Goal: Task Accomplishment & Management: Manage account settings

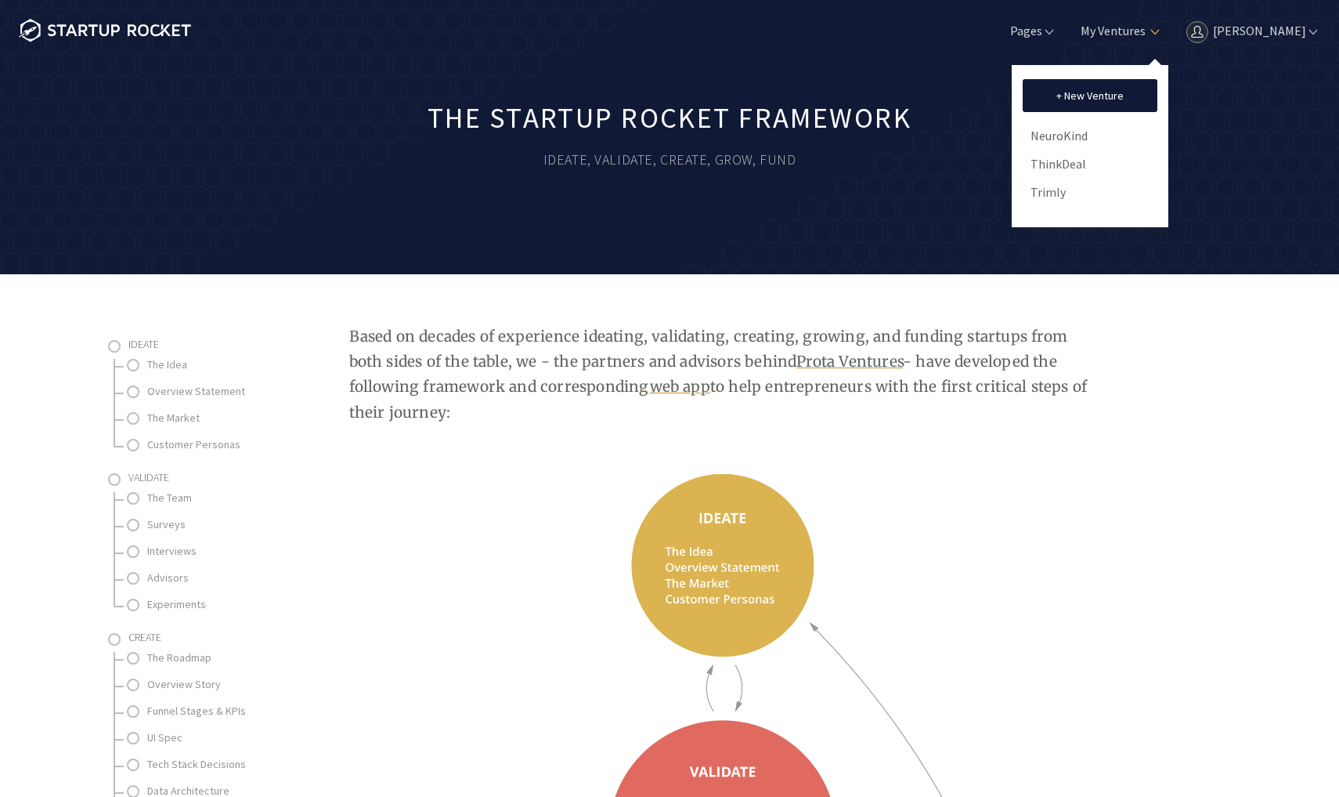
click at [1237, 31] on link "[PERSON_NAME]" at bounding box center [1251, 30] width 137 height 17
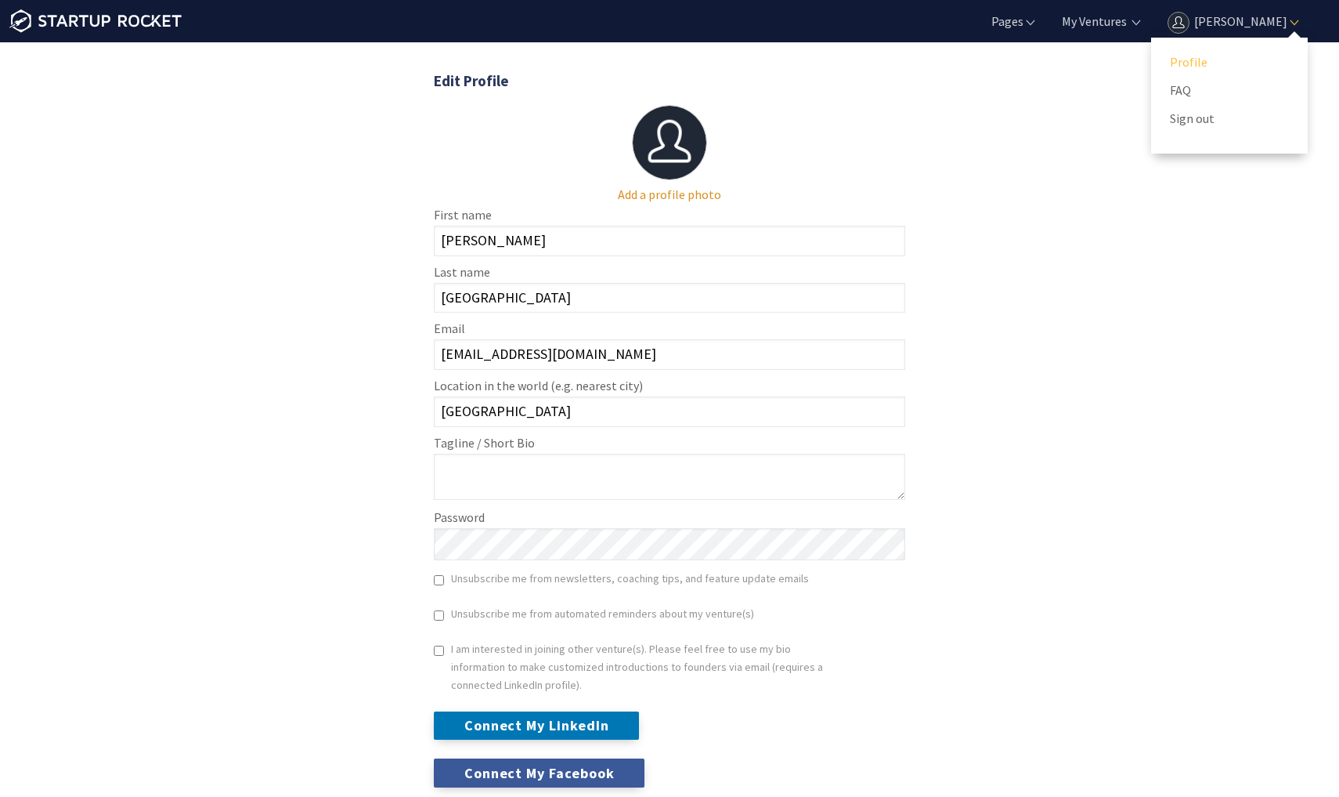
click at [1207, 60] on link "Profile" at bounding box center [1229, 61] width 119 height 23
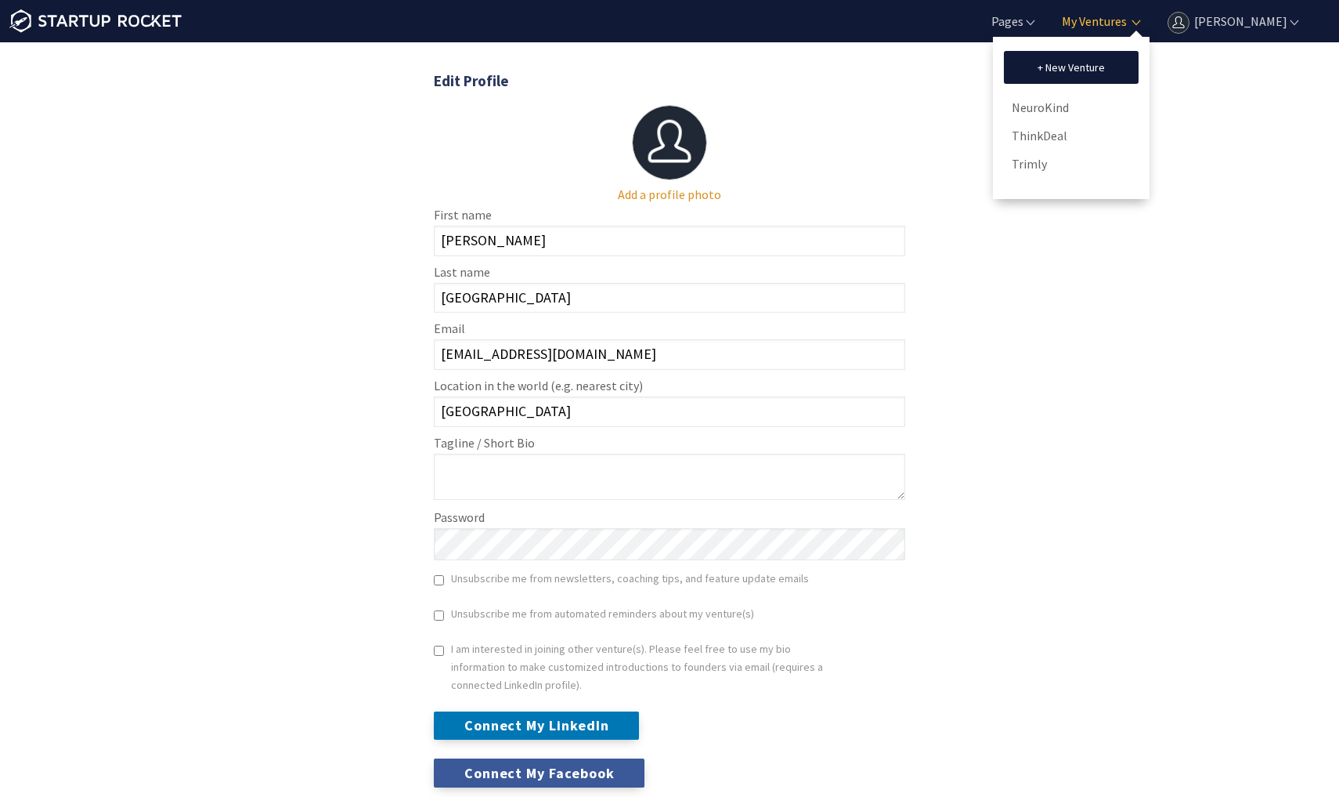
click at [1118, 23] on link "My Ventures" at bounding box center [1093, 21] width 68 height 17
click at [1053, 112] on link "NeuroKind" at bounding box center [1071, 107] width 119 height 23
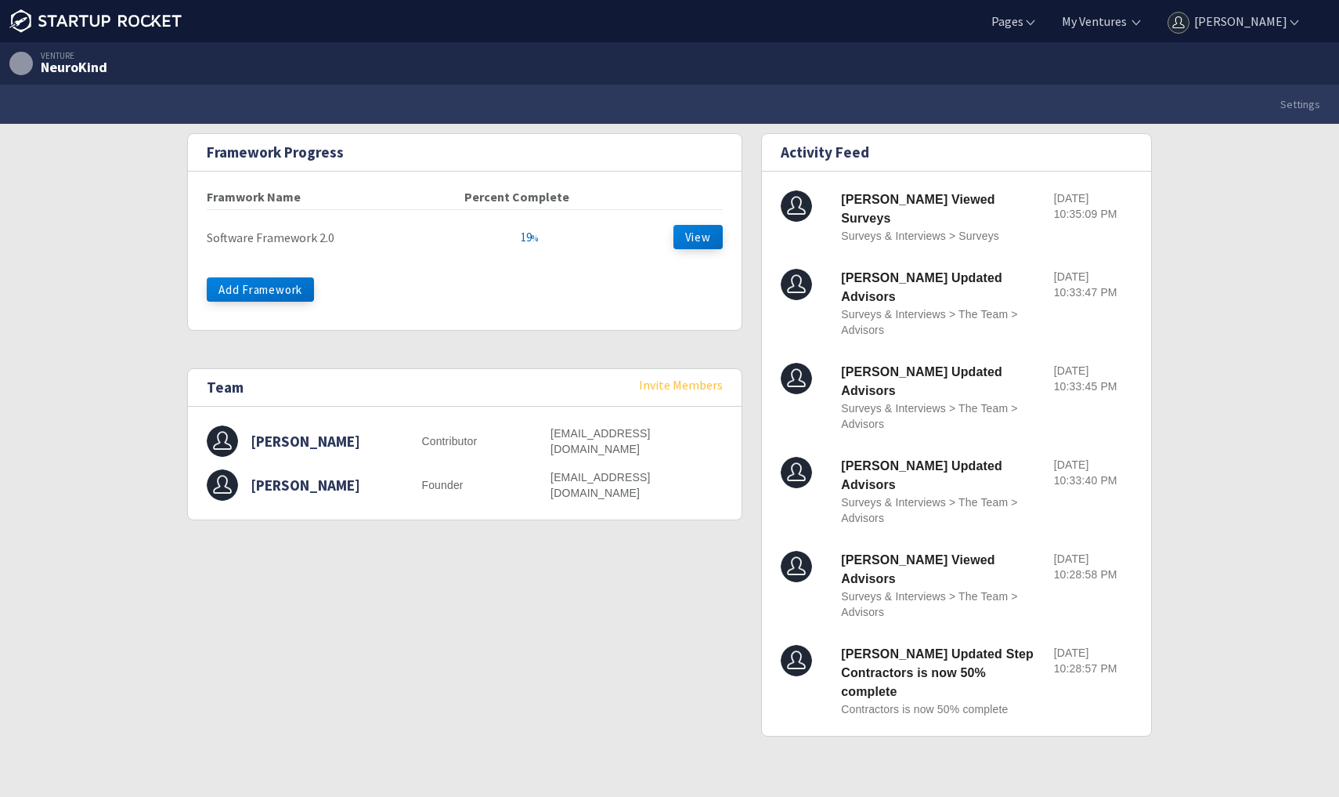
click at [673, 383] on link "Invite Members" at bounding box center [681, 385] width 84 height 16
click at [689, 237] on button "View" at bounding box center [698, 237] width 49 height 24
click at [690, 387] on link "Invite Members" at bounding box center [681, 385] width 84 height 16
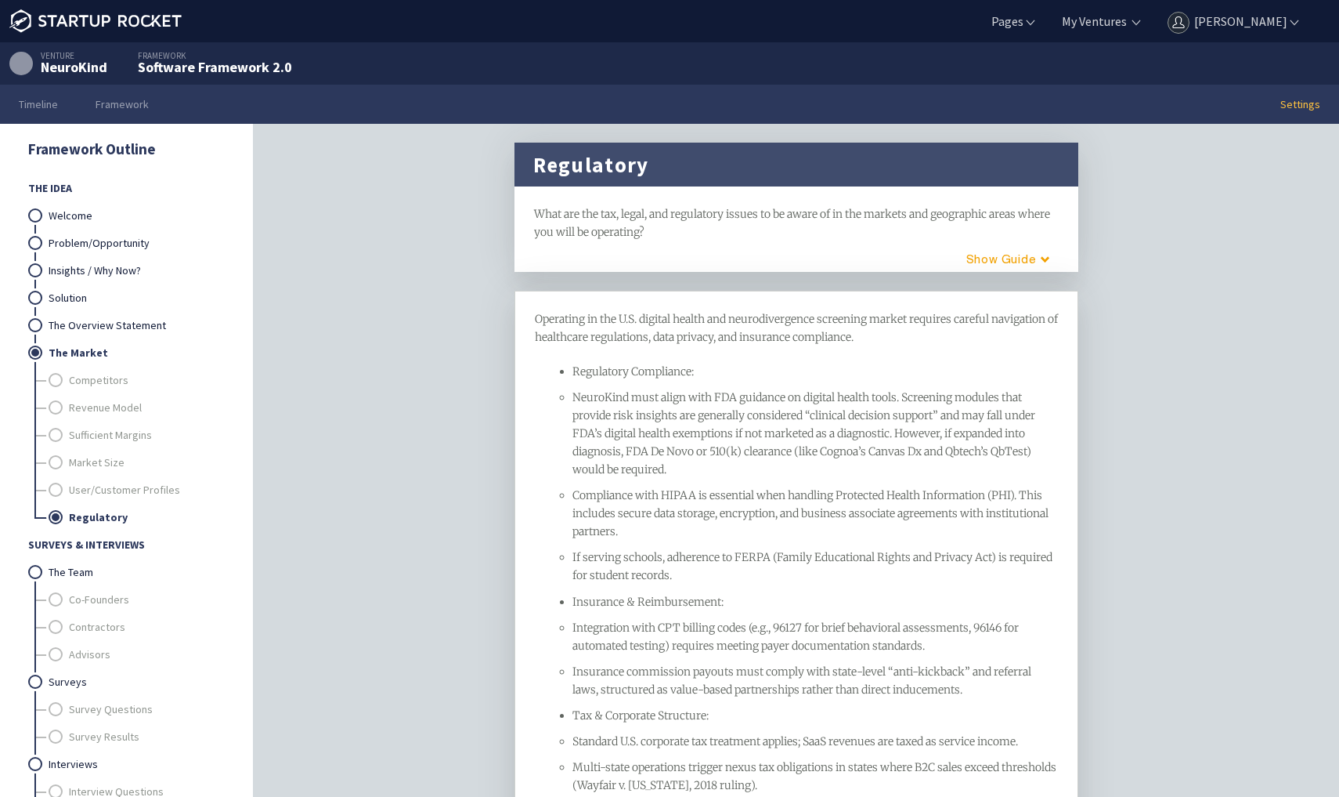
click at [1306, 109] on link "Settings" at bounding box center [1301, 104] width 78 height 39
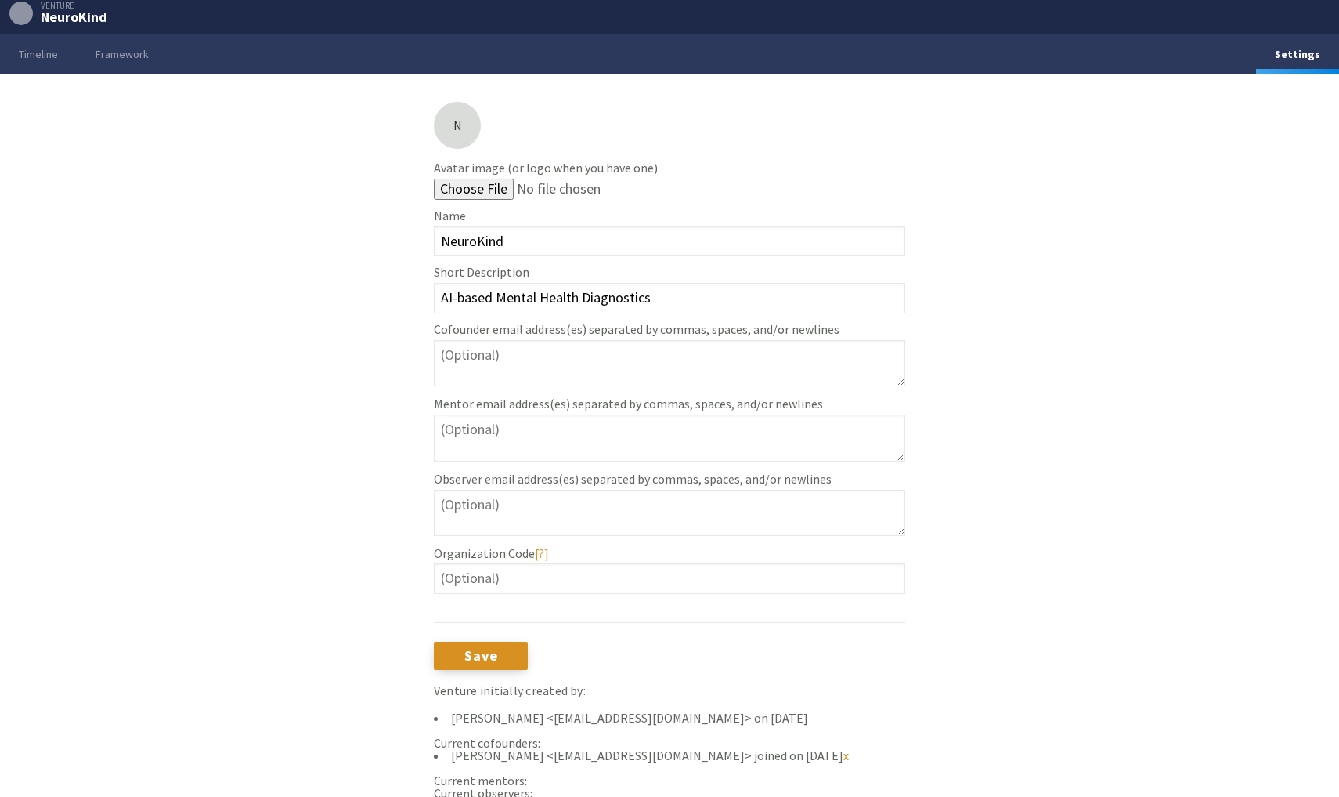
scroll to position [49, 0]
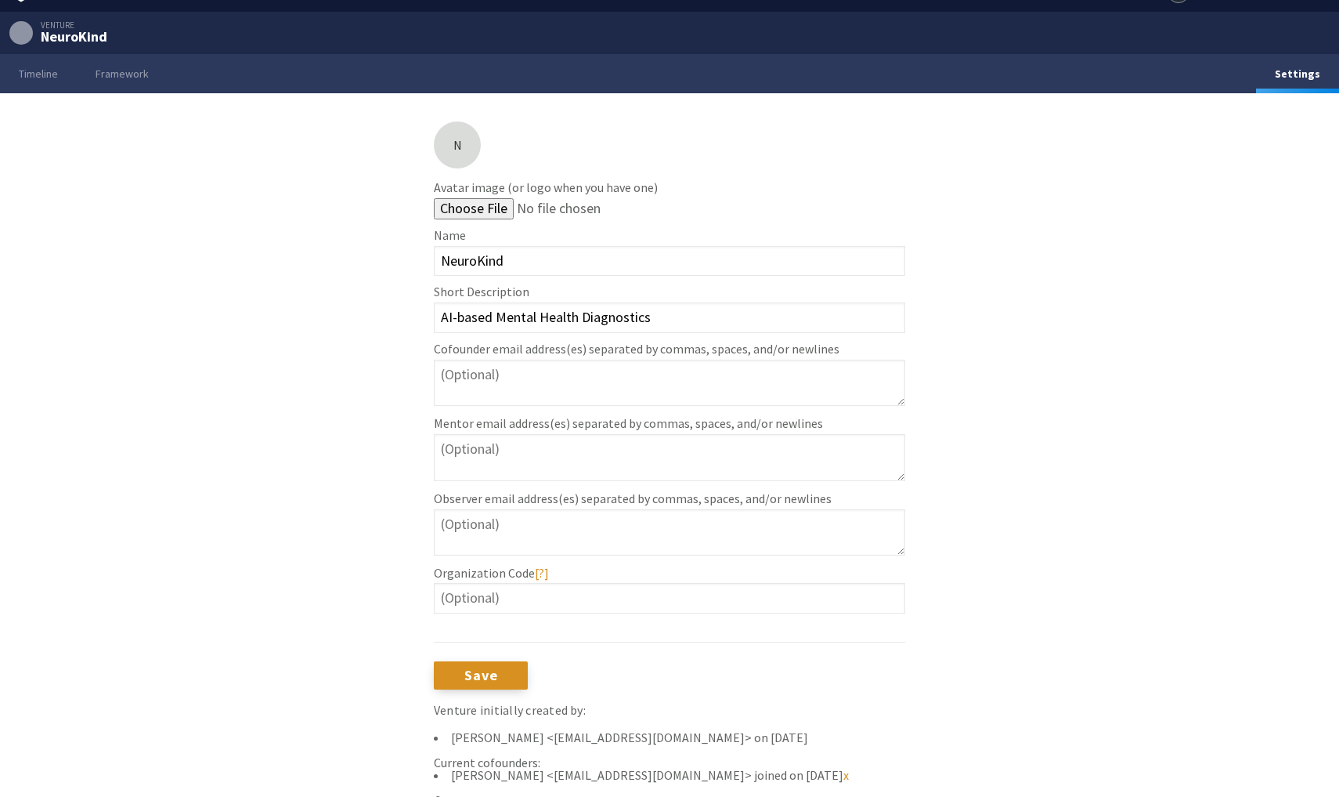
scroll to position [31, 0]
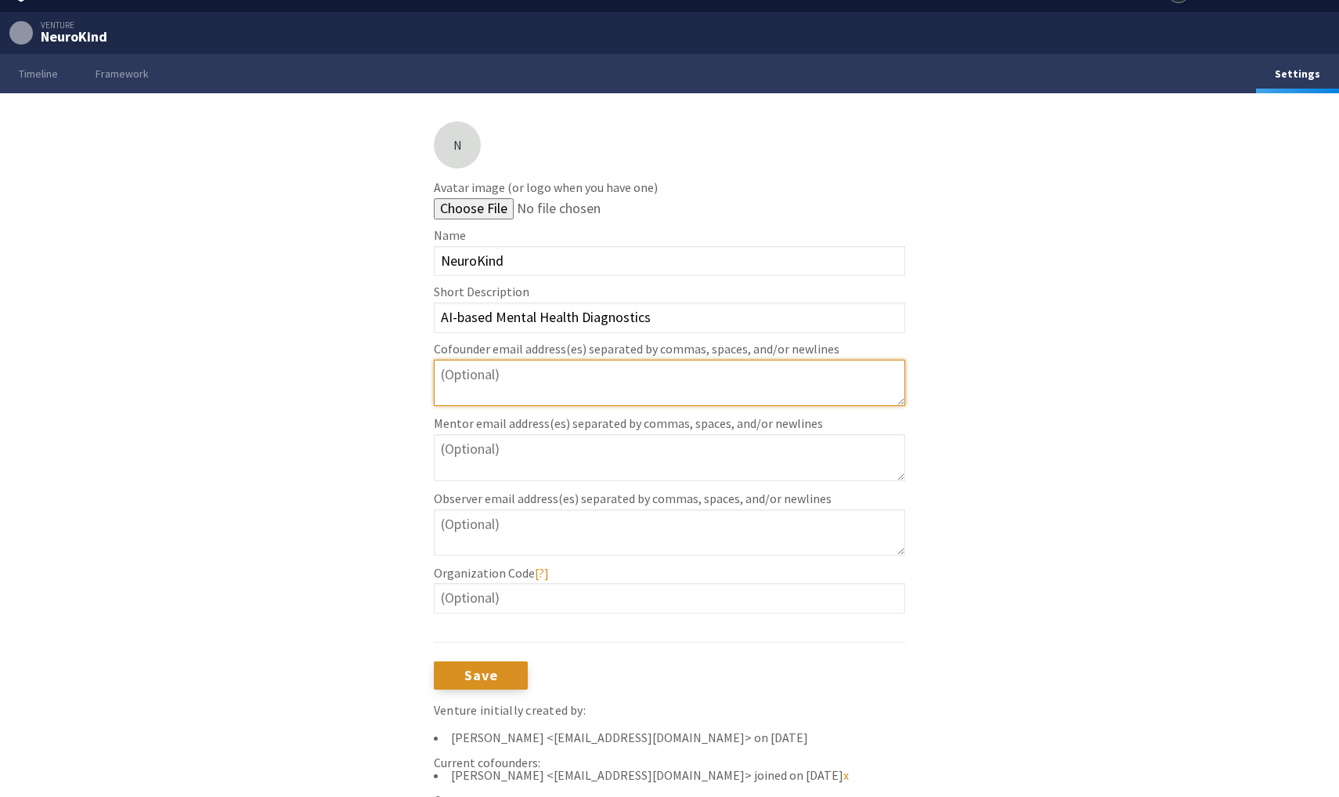
click at [551, 397] on textarea at bounding box center [670, 383] width 472 height 46
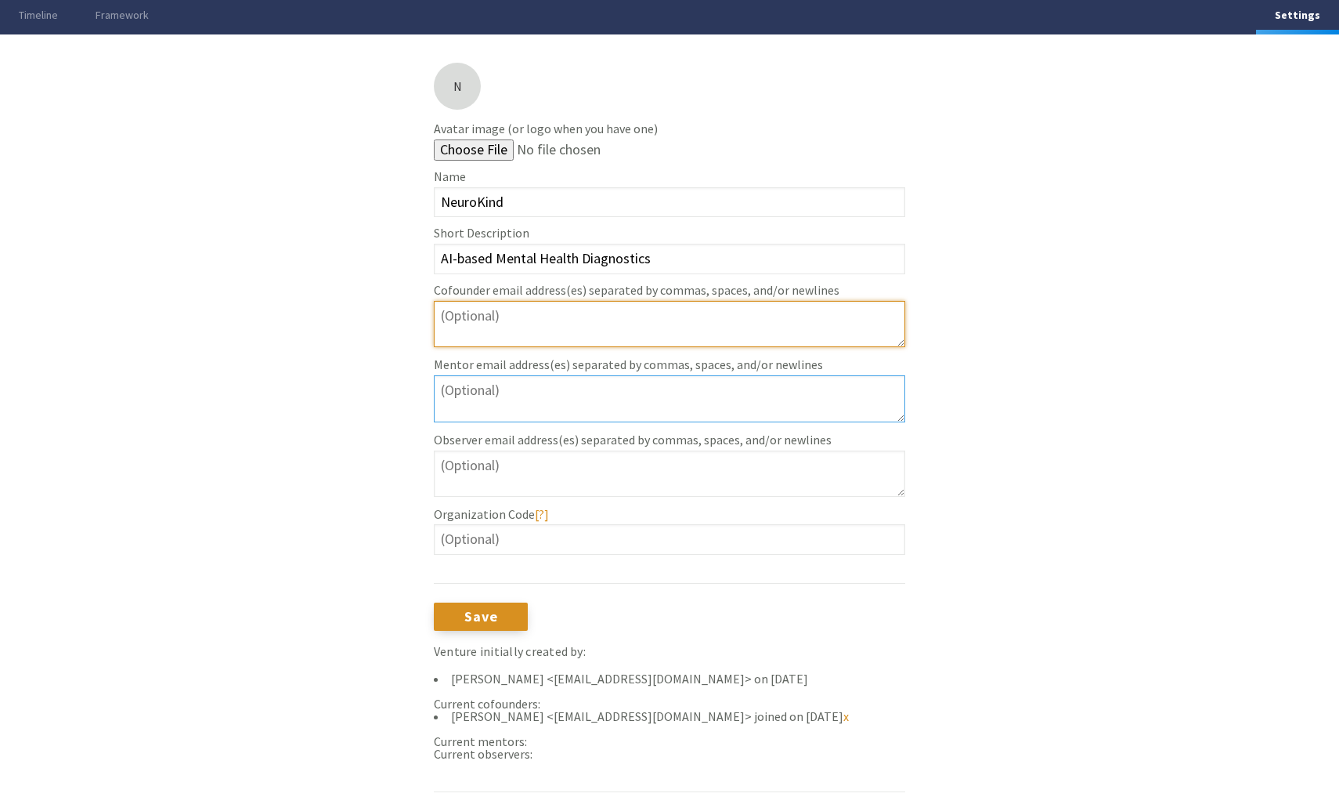
scroll to position [89, 0]
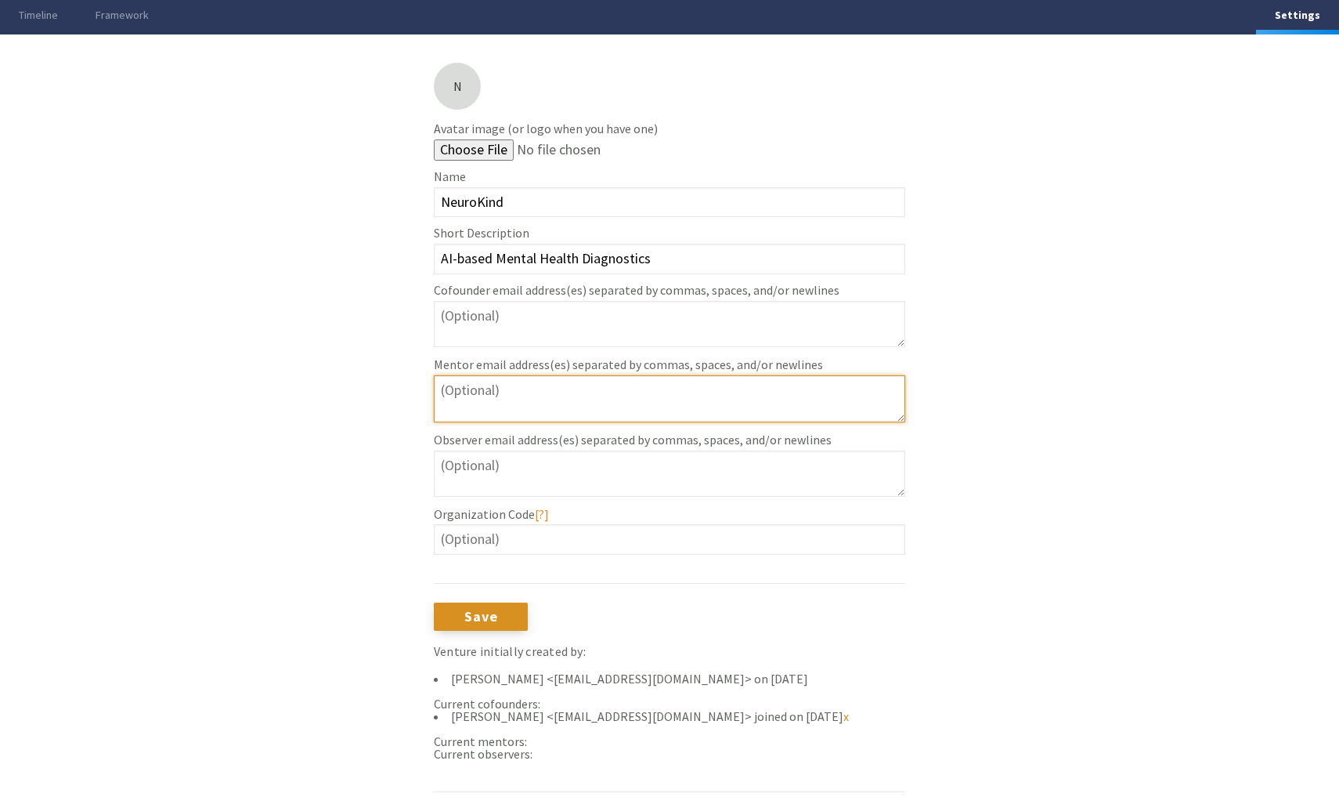
click at [540, 405] on textarea at bounding box center [670, 398] width 472 height 46
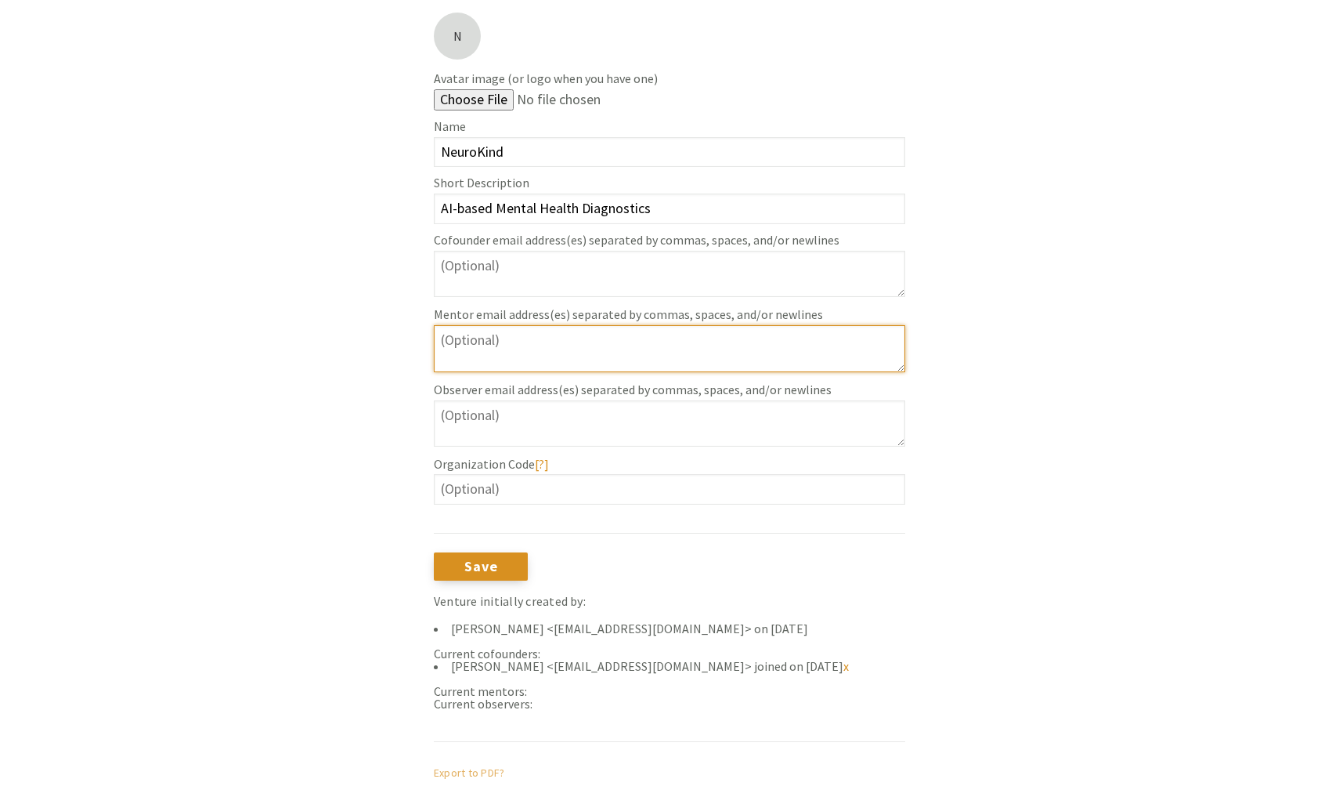
scroll to position [145, 0]
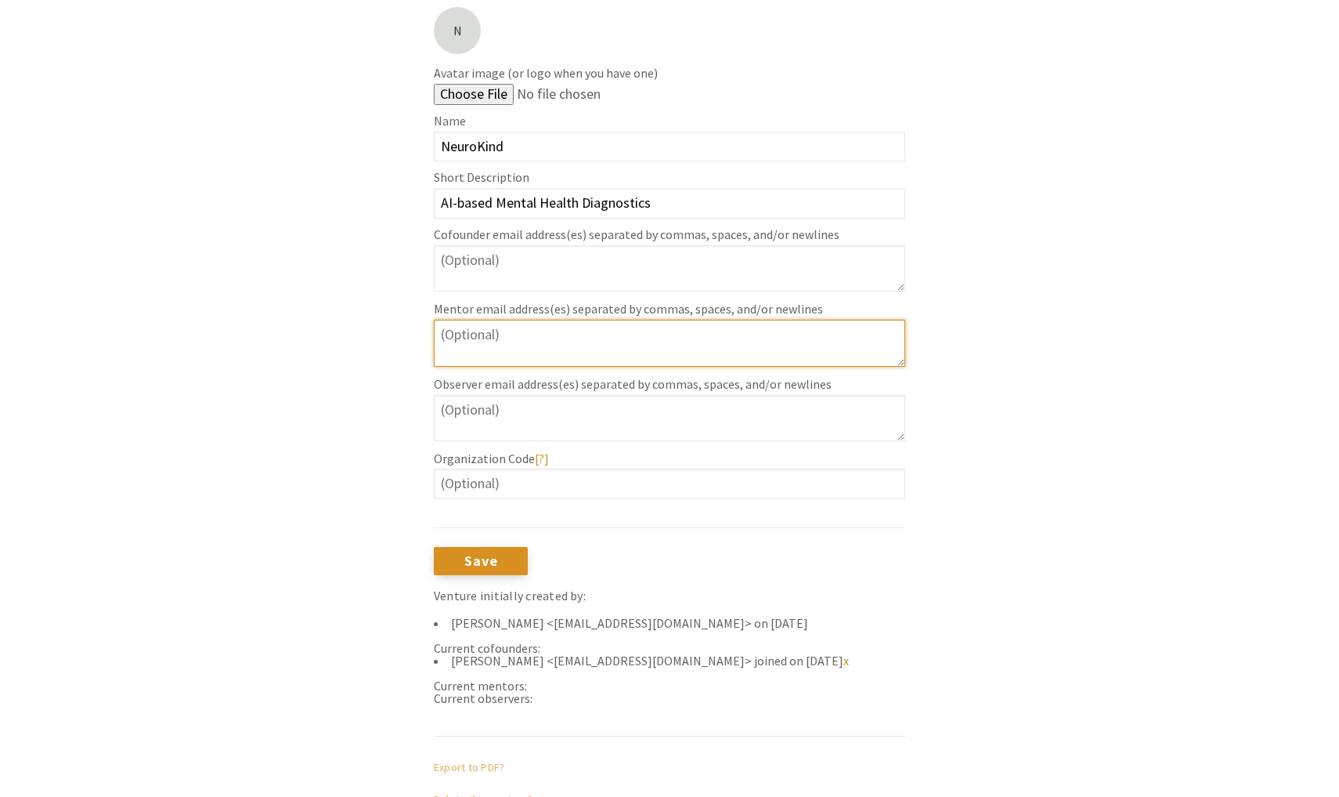
click at [512, 341] on textarea at bounding box center [670, 343] width 472 height 46
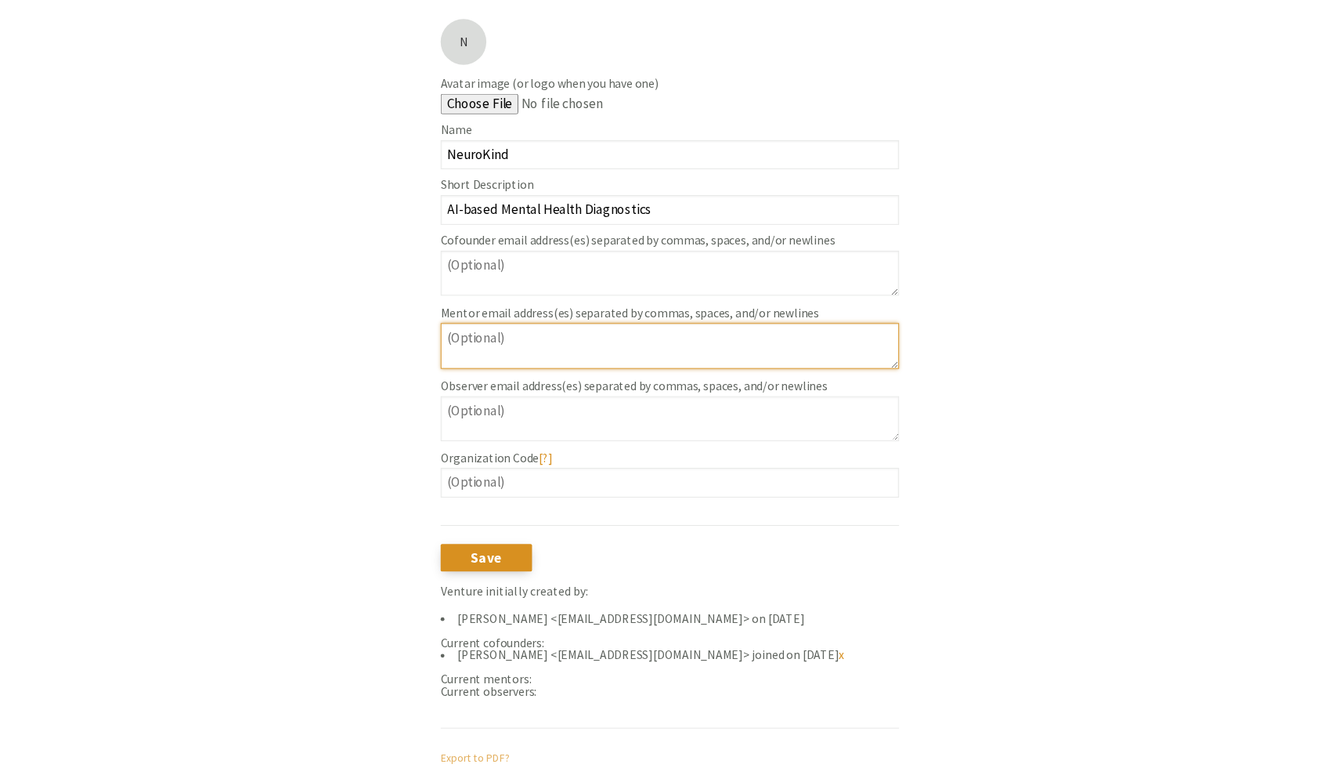
scroll to position [131, 0]
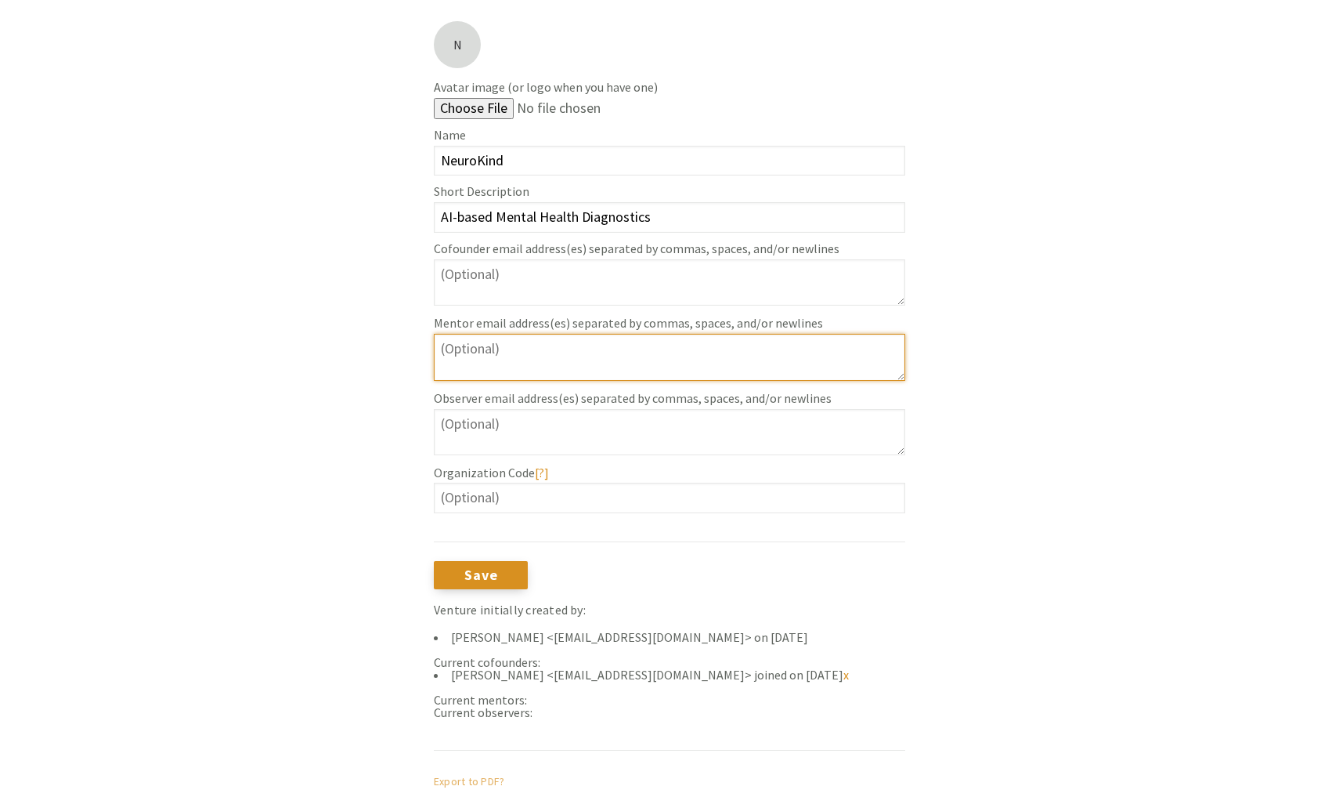
click at [496, 355] on textarea at bounding box center [670, 357] width 472 height 46
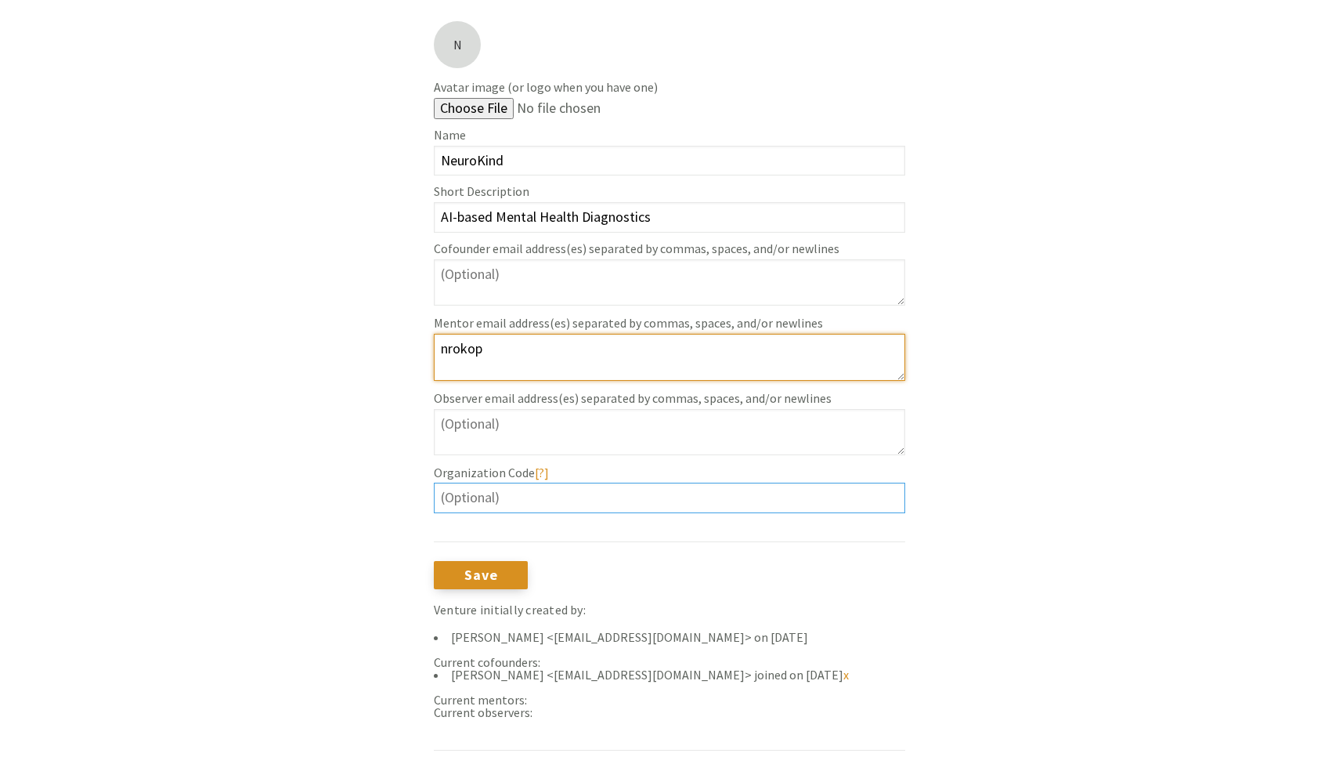
type textarea "nrokop"
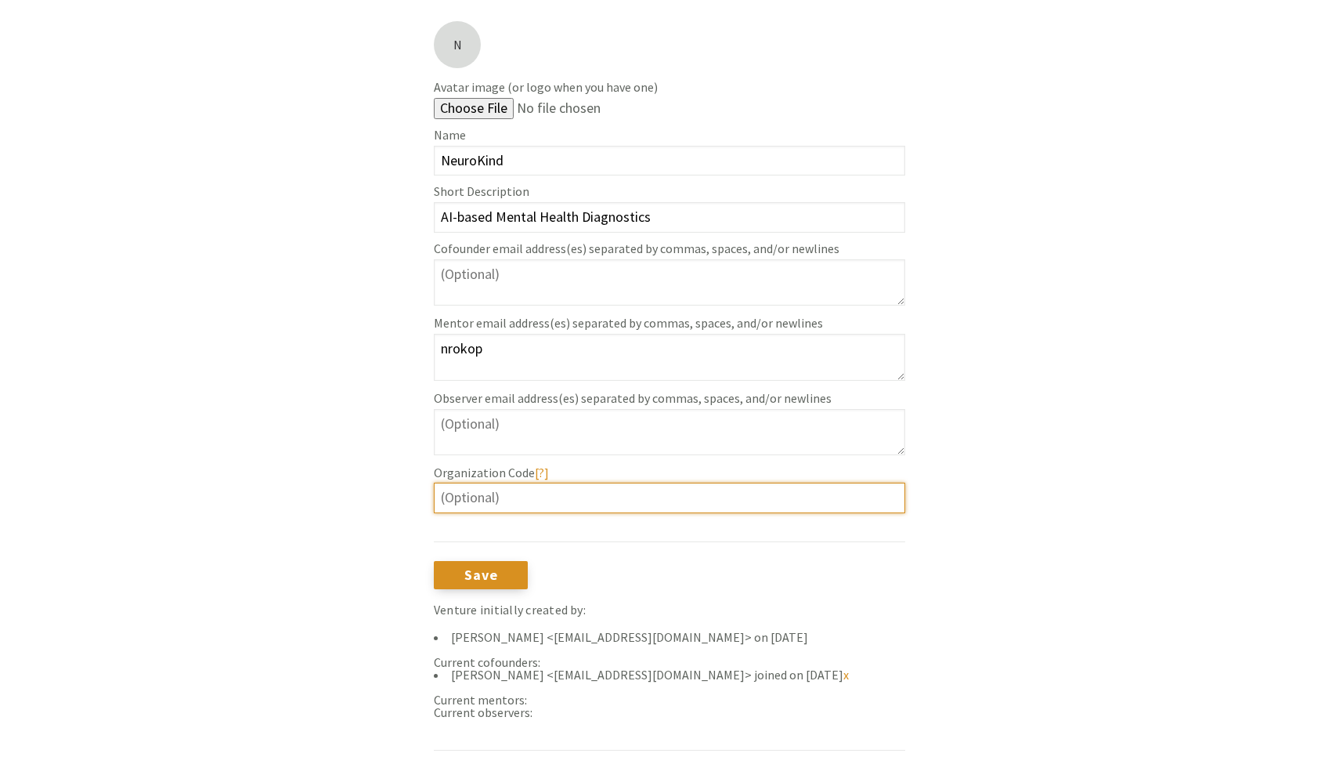
click at [504, 501] on input "Organization Code [?]" at bounding box center [670, 497] width 472 height 31
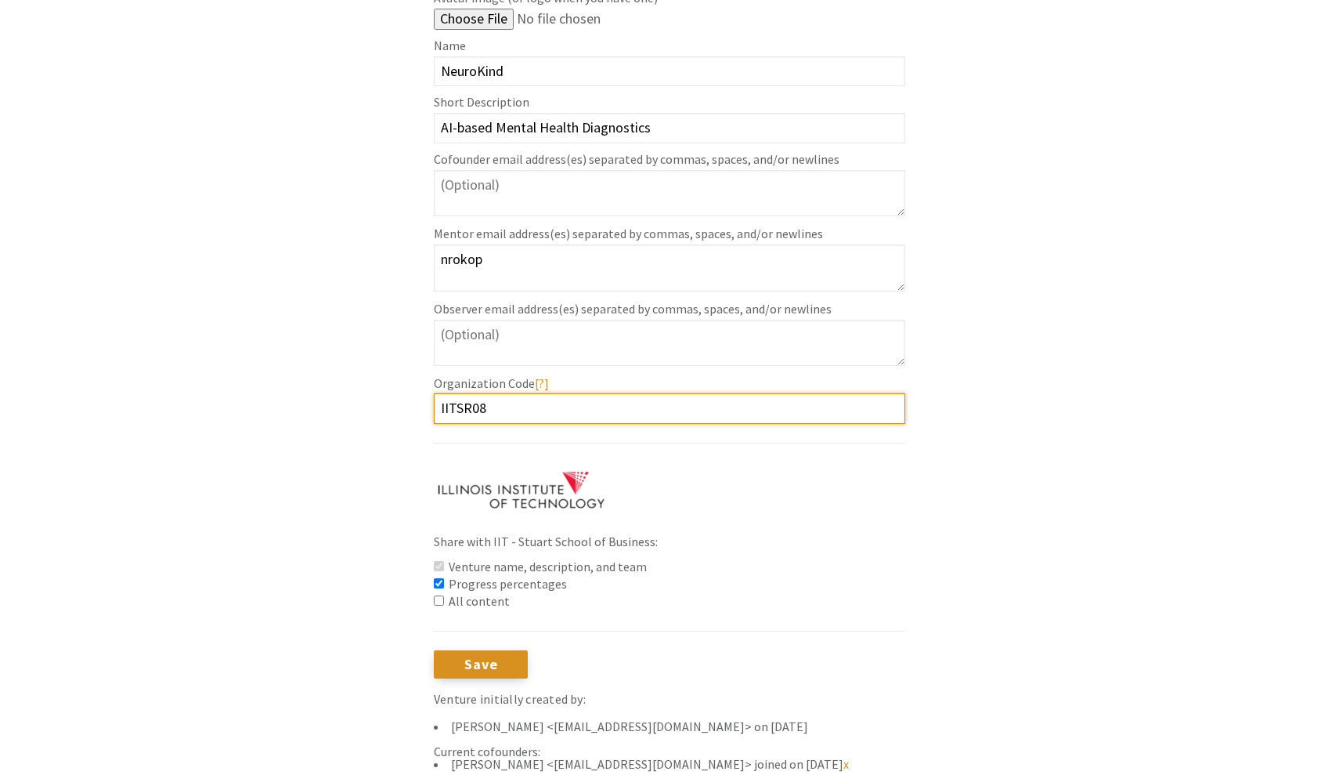
scroll to position [225, 0]
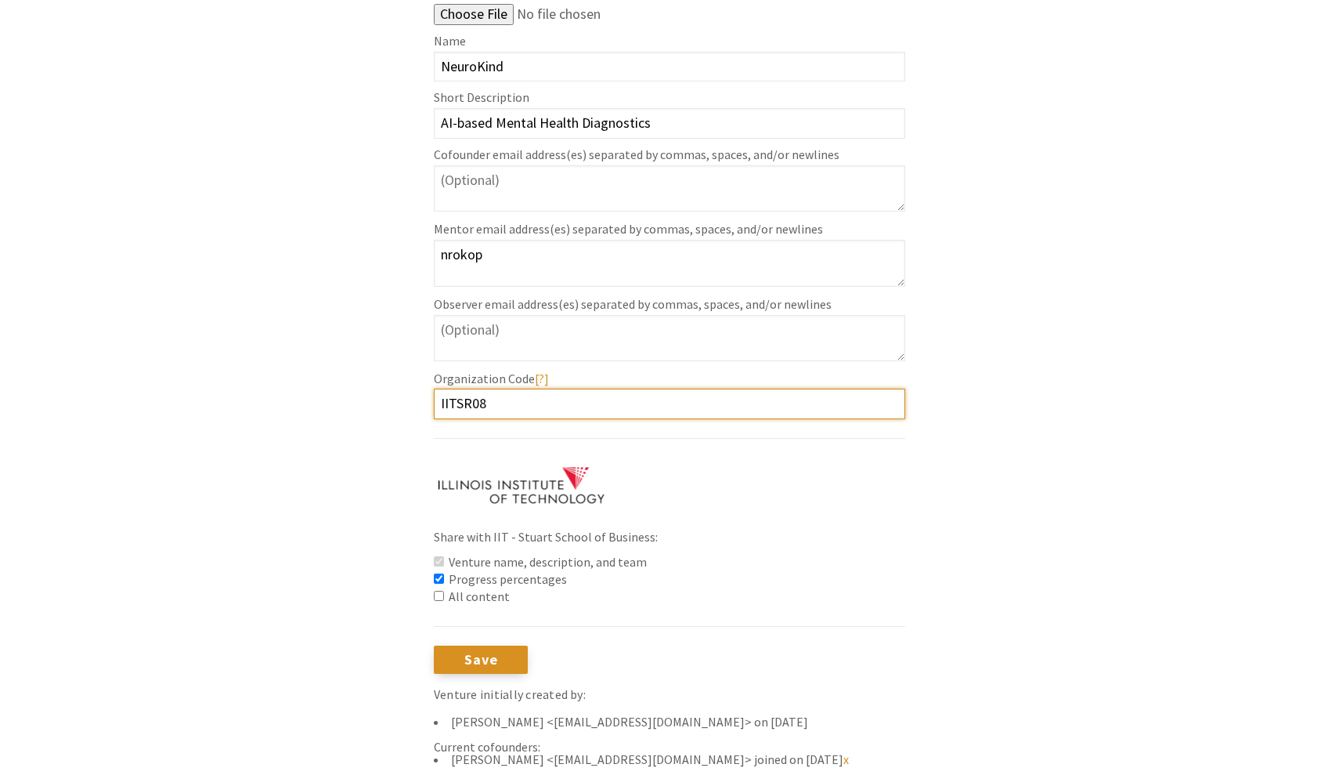
type input "IITSR08"
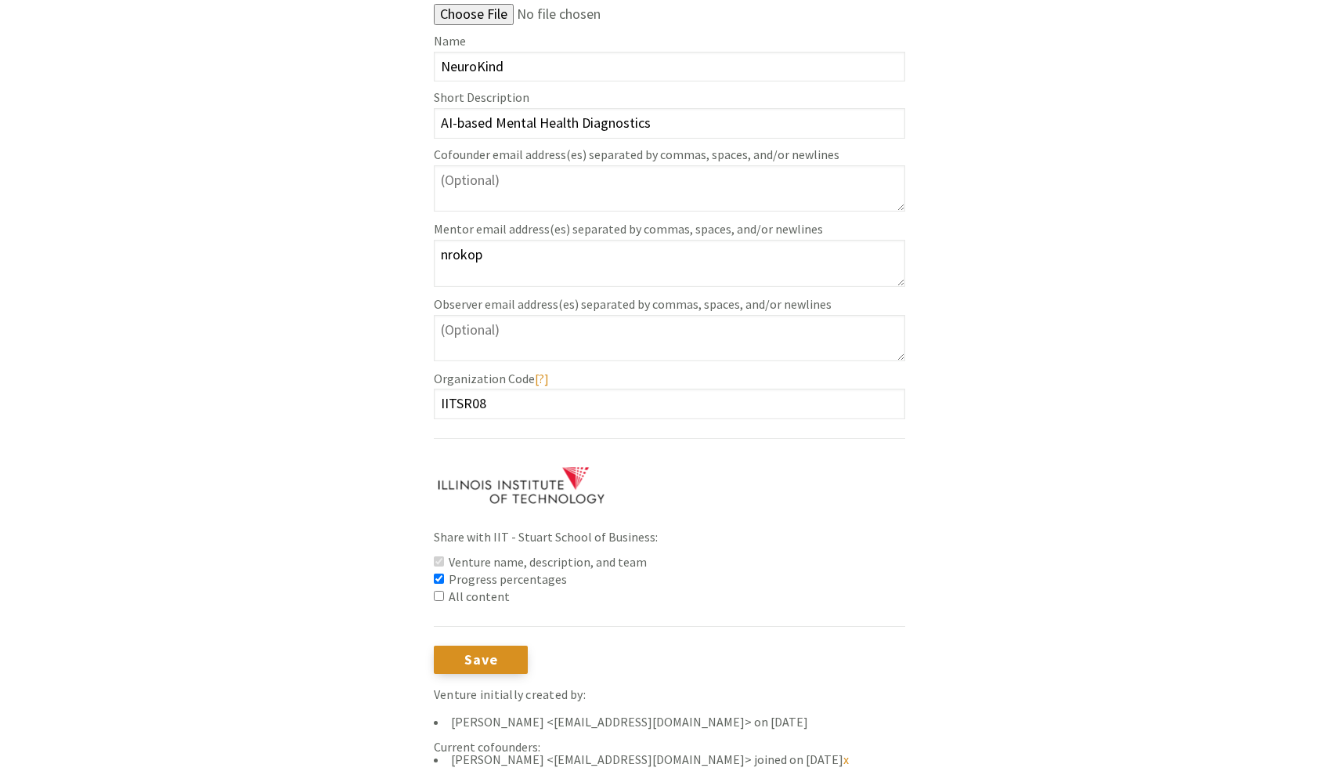
click at [486, 600] on label "All content" at bounding box center [670, 596] width 472 height 13
click at [444, 600] on input "All content" at bounding box center [439, 596] width 10 height 10
checkbox input "true"
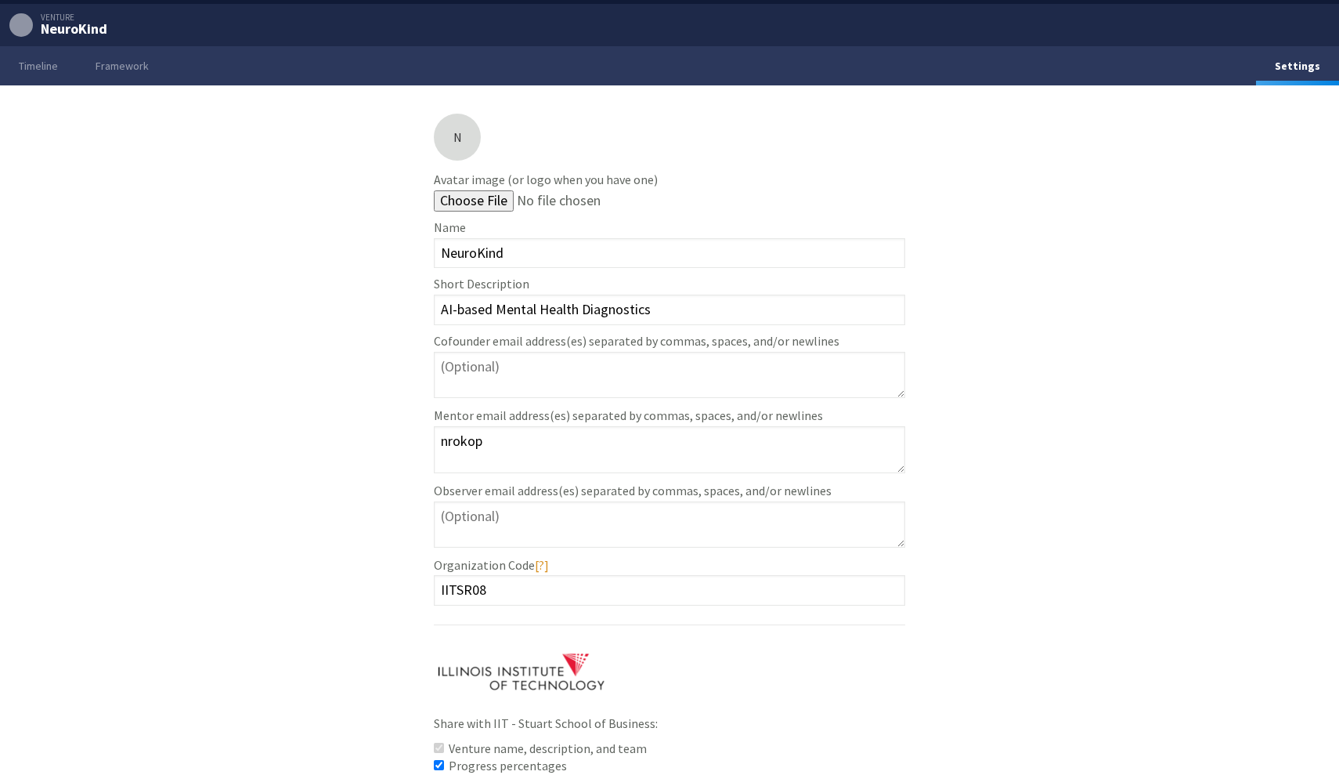
scroll to position [19, 0]
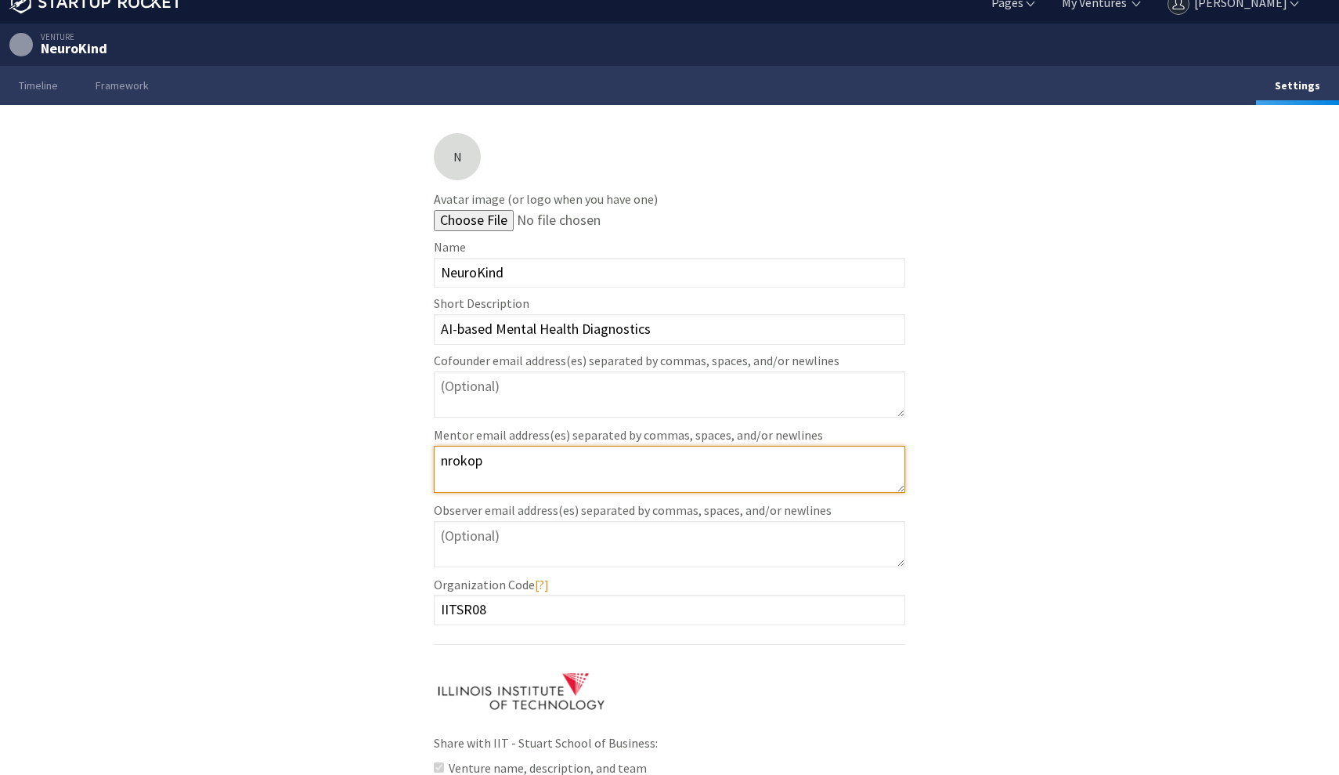
click at [499, 467] on textarea "nrokop" at bounding box center [670, 469] width 472 height 46
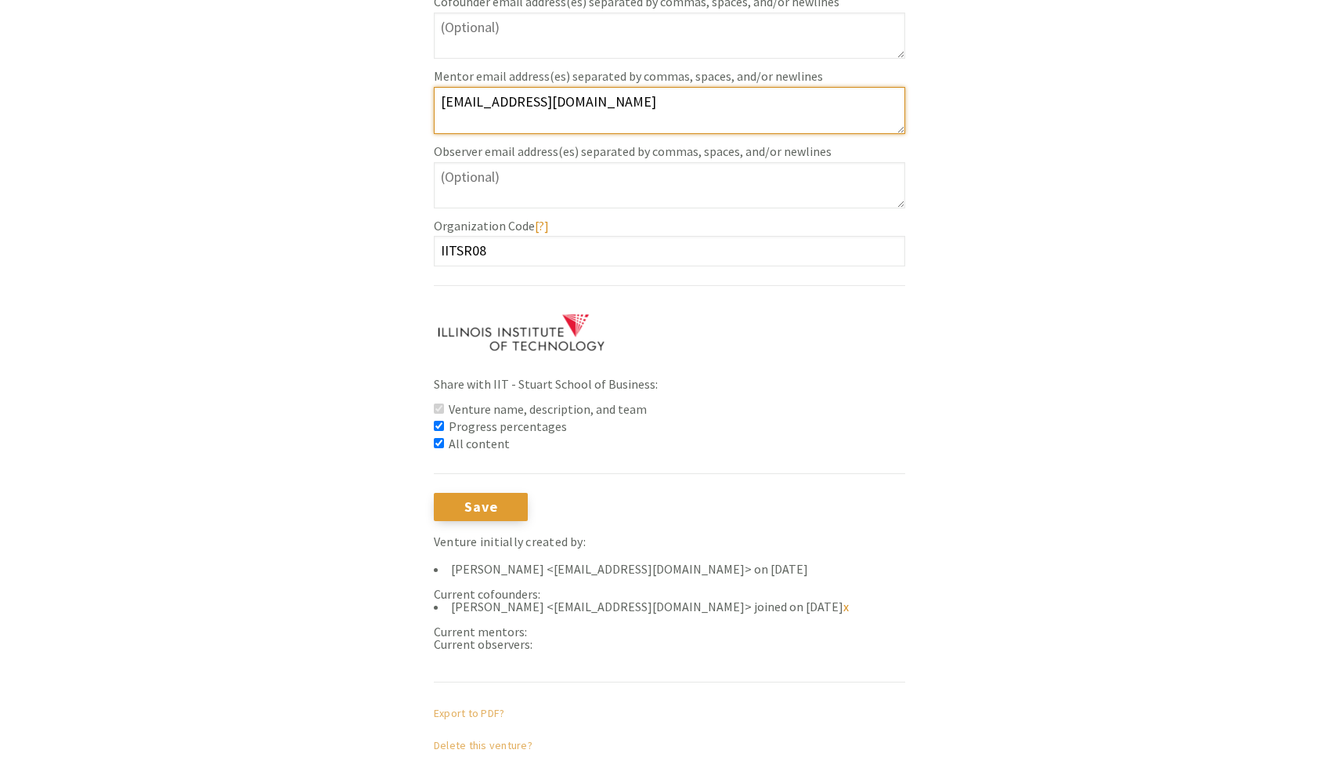
scroll to position [381, 0]
type textarea "nrokop@illinoistech.edu"
click at [480, 507] on input "Save" at bounding box center [481, 507] width 94 height 28
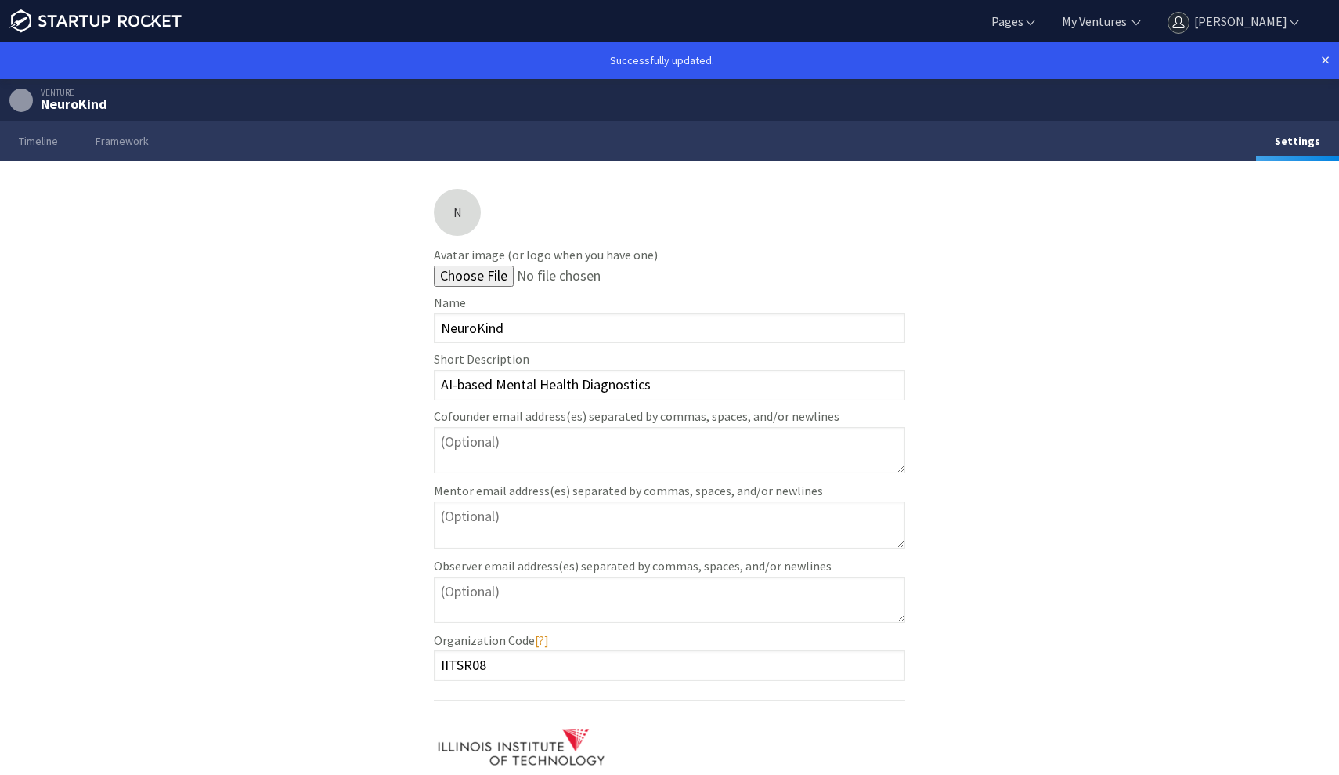
click at [1326, 63] on link "×" at bounding box center [1325, 60] width 9 height 18
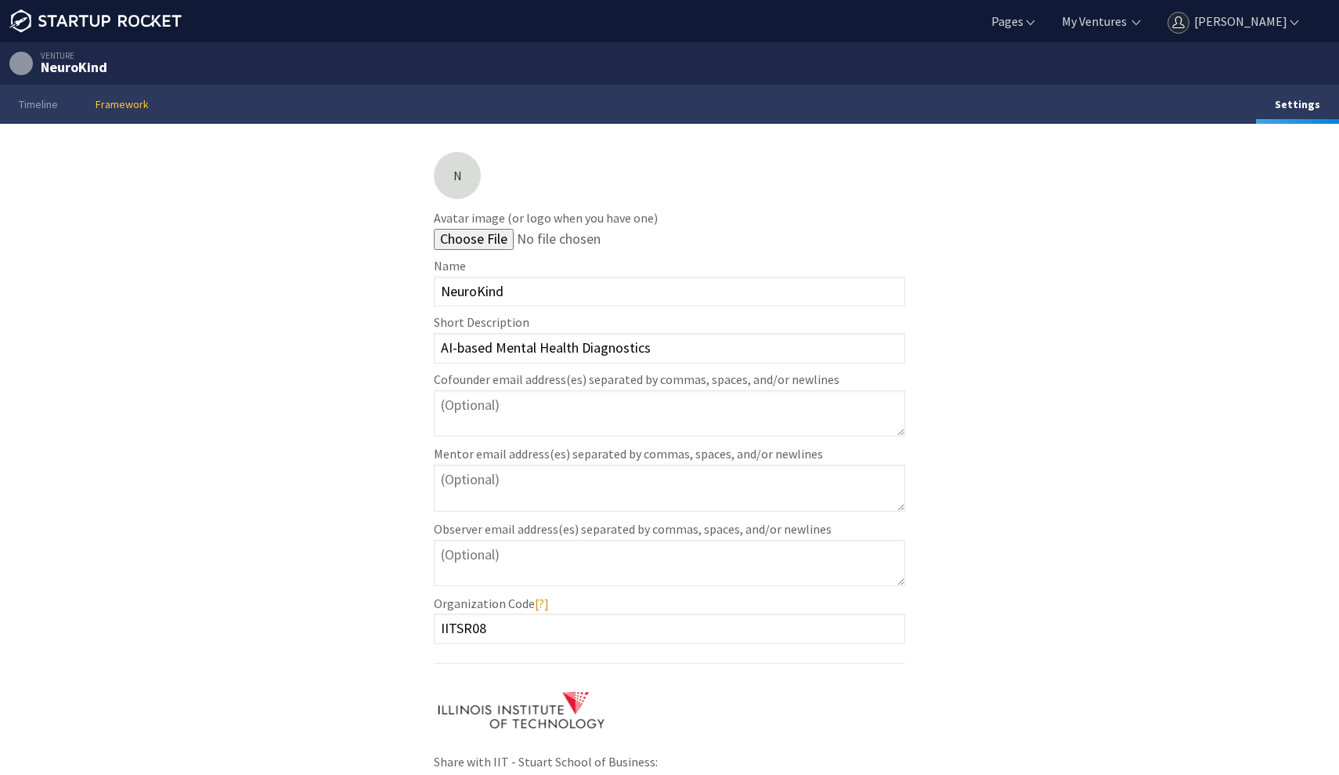
click at [127, 96] on link "Framework" at bounding box center [122, 104] width 91 height 39
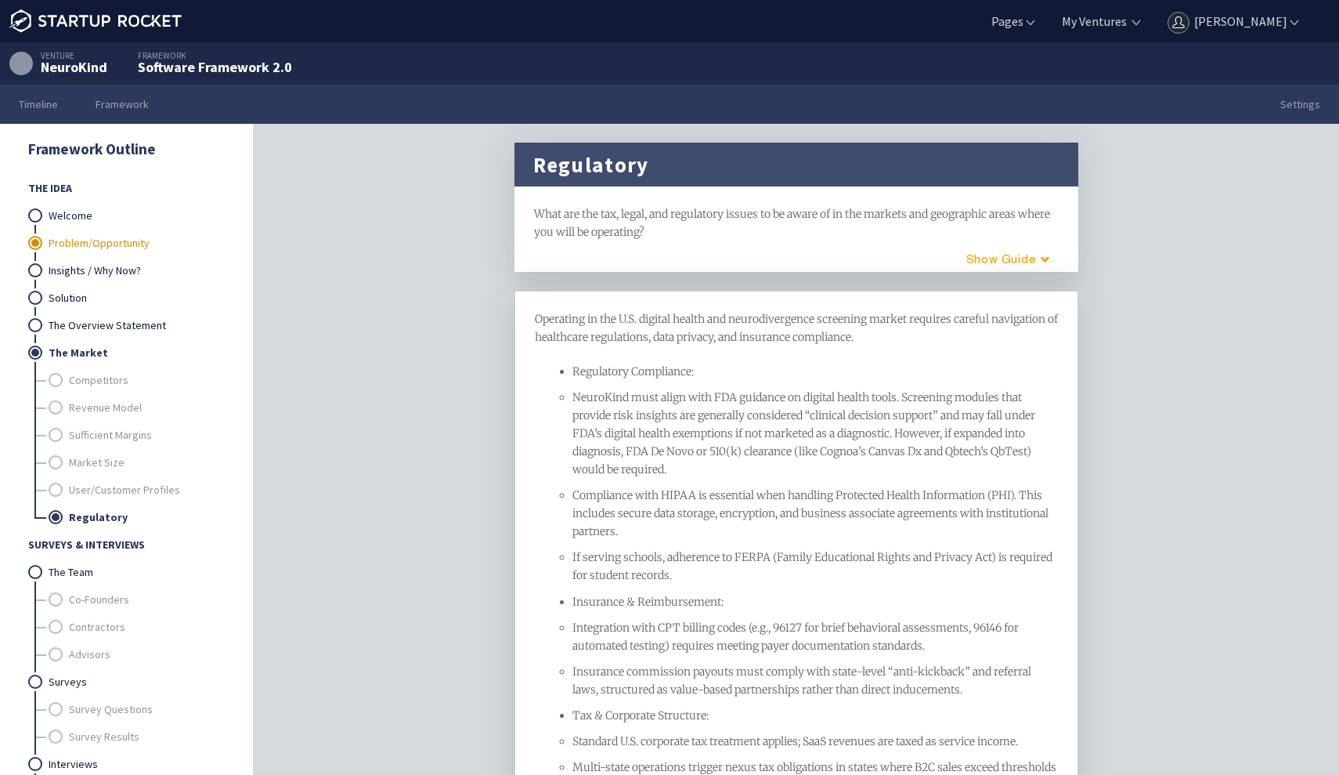
click at [95, 243] on link "Problem/Opportunity" at bounding box center [136, 242] width 175 height 27
